Goal: Task Accomplishment & Management: Manage account settings

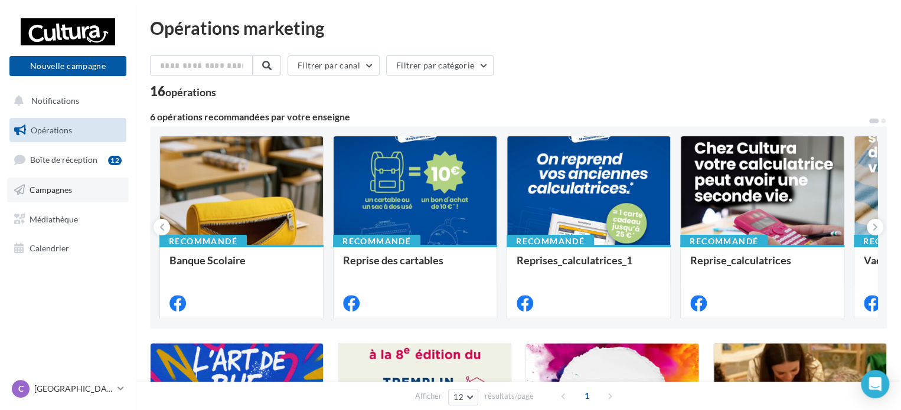
click at [78, 188] on link "Campagnes" at bounding box center [68, 190] width 122 height 25
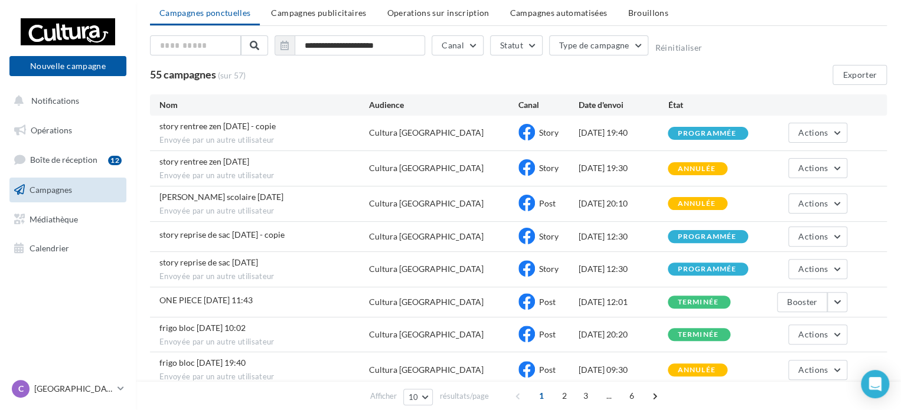
scroll to position [59, 0]
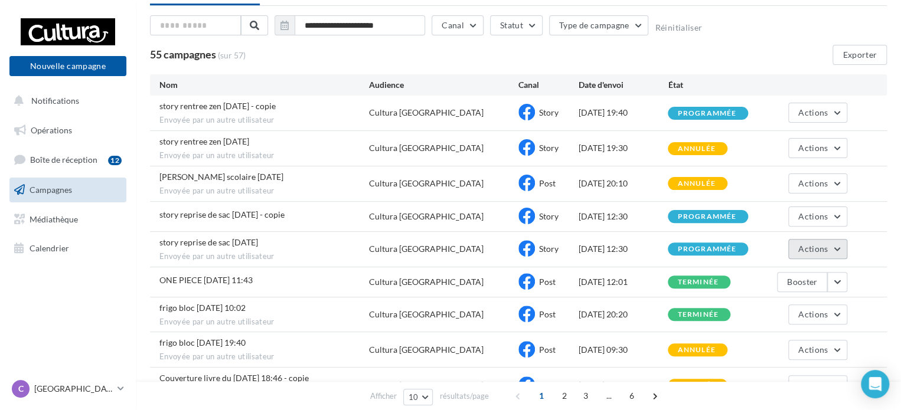
click at [838, 247] on button "Actions" at bounding box center [817, 249] width 59 height 20
click at [718, 216] on div "programmée" at bounding box center [706, 217] width 59 height 8
click at [831, 210] on button "Actions" at bounding box center [817, 217] width 59 height 20
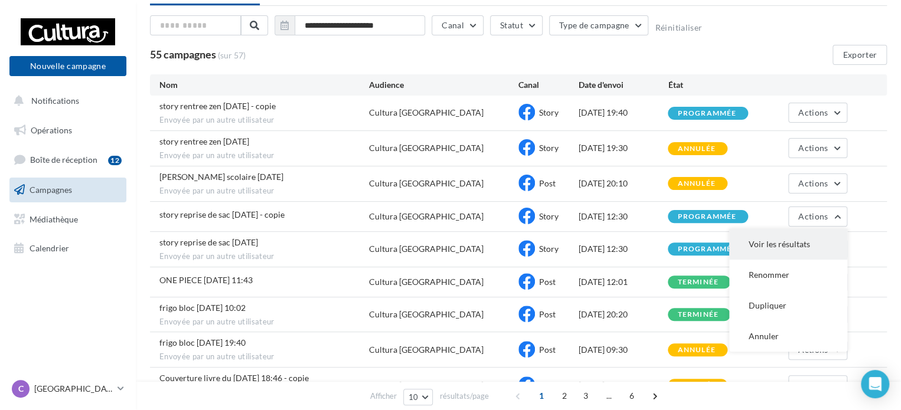
click at [767, 244] on button "Voir les résultats" at bounding box center [788, 244] width 118 height 31
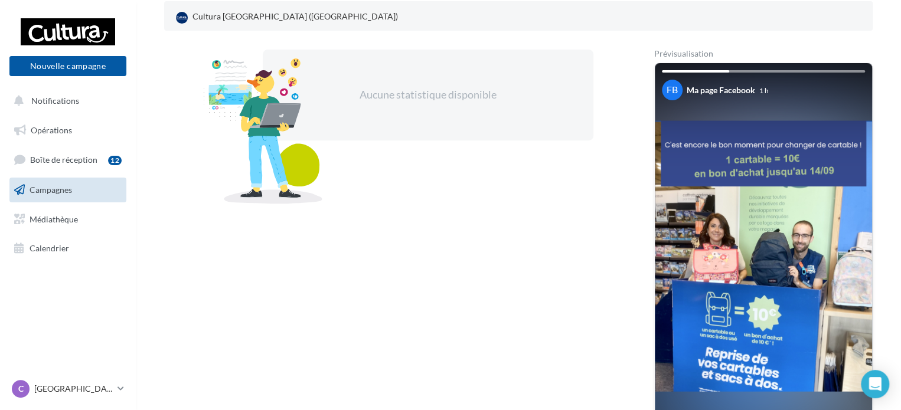
scroll to position [170, 0]
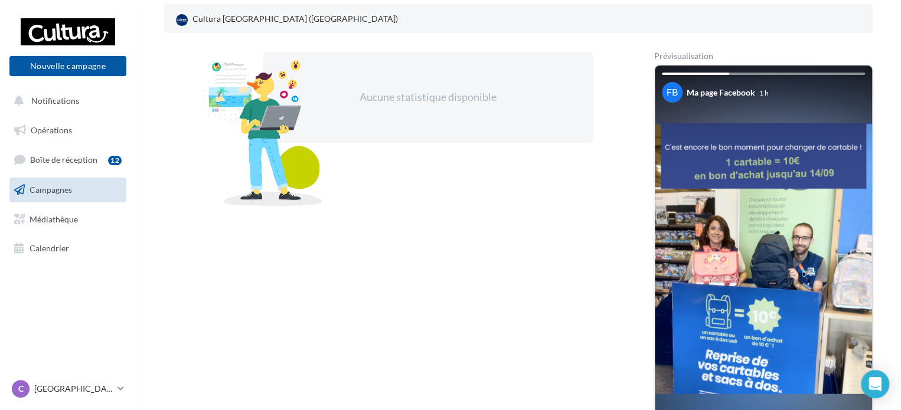
click at [48, 191] on span "Campagnes" at bounding box center [51, 190] width 42 height 10
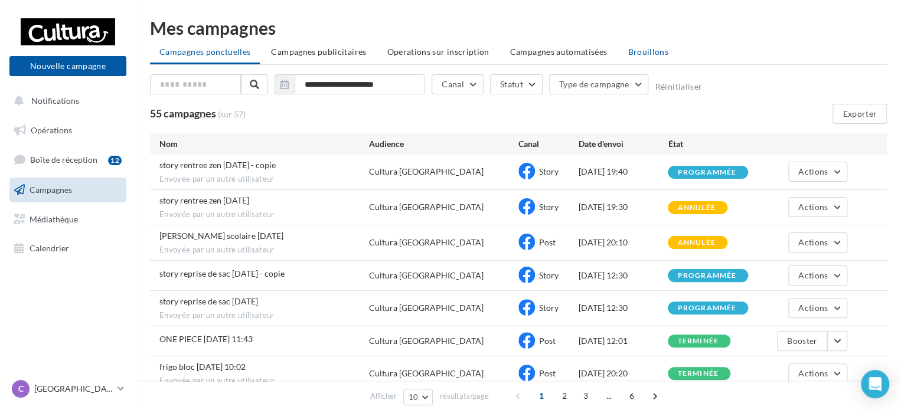
click at [641, 56] on span "Brouillons" at bounding box center [647, 52] width 41 height 10
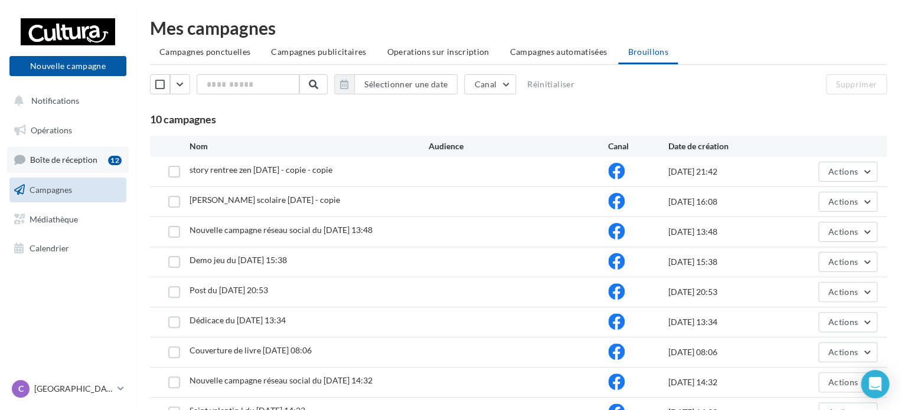
click at [68, 160] on span "Boîte de réception" at bounding box center [63, 160] width 67 height 10
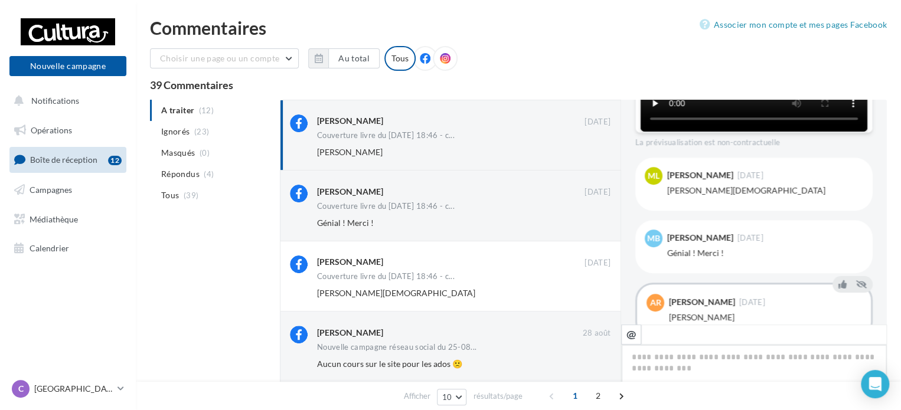
scroll to position [418, 0]
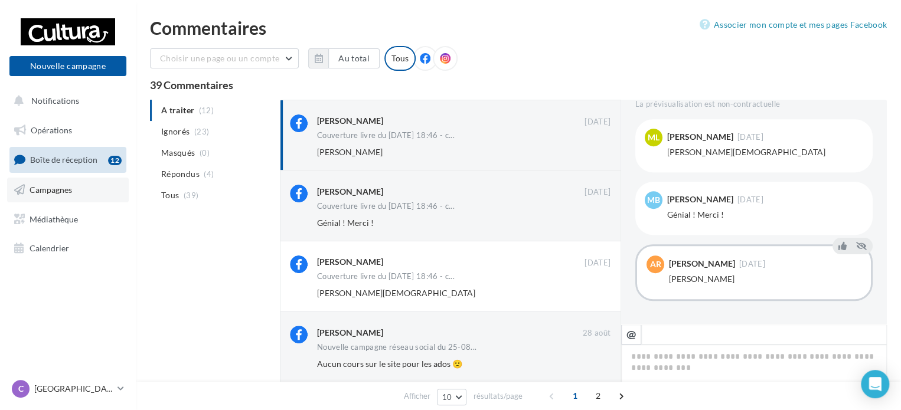
click at [59, 193] on span "Campagnes" at bounding box center [51, 190] width 42 height 10
